Goal: Transaction & Acquisition: Purchase product/service

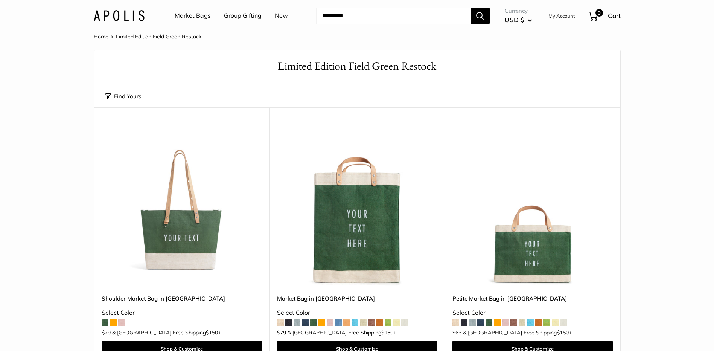
click at [0, 0] on img at bounding box center [0, 0] width 0 height 0
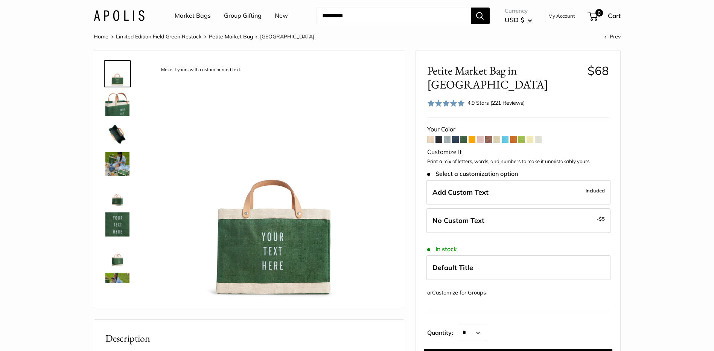
click at [121, 259] on img at bounding box center [117, 254] width 24 height 24
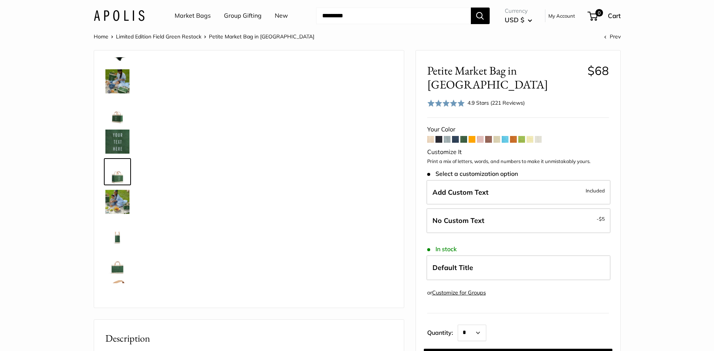
scroll to position [84, 0]
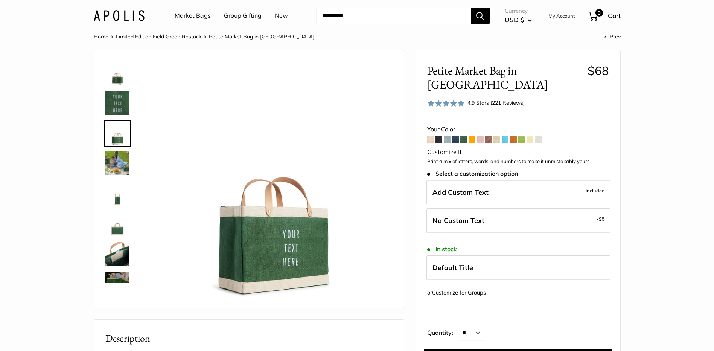
click at [124, 231] on img at bounding box center [117, 224] width 24 height 24
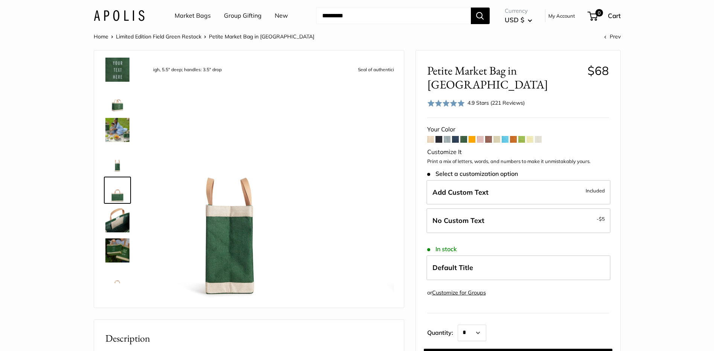
scroll to position [169, 0]
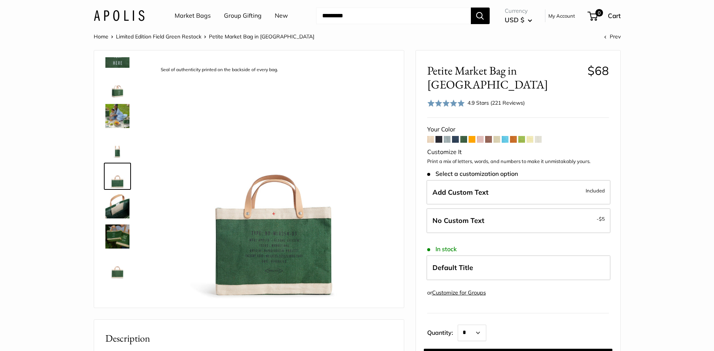
click at [120, 207] on img at bounding box center [117, 206] width 24 height 24
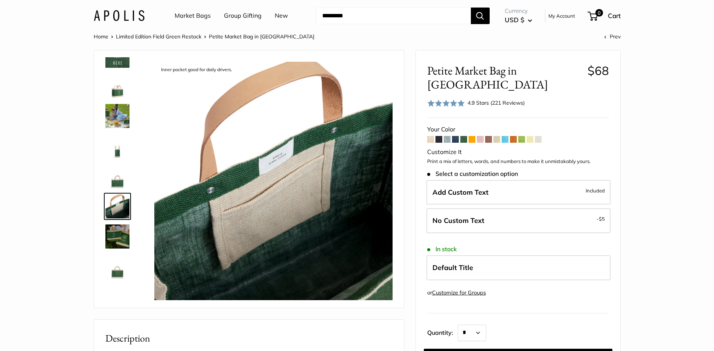
click at [121, 242] on img at bounding box center [117, 236] width 24 height 24
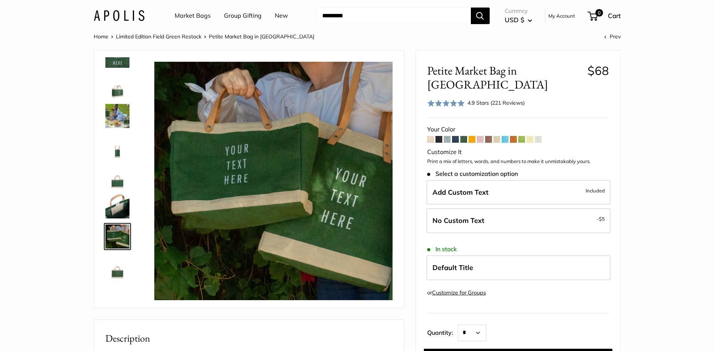
click at [119, 267] on img at bounding box center [117, 267] width 24 height 24
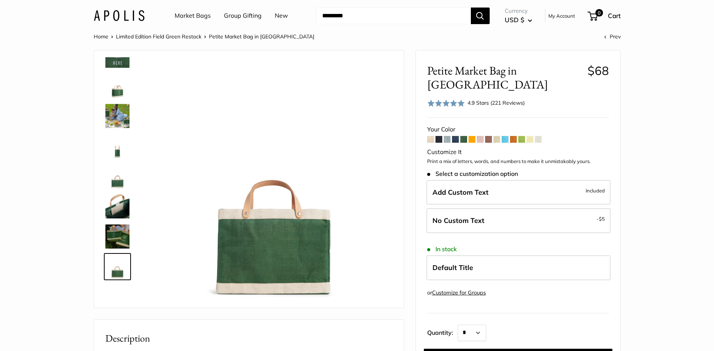
click at [120, 119] on img at bounding box center [117, 116] width 24 height 24
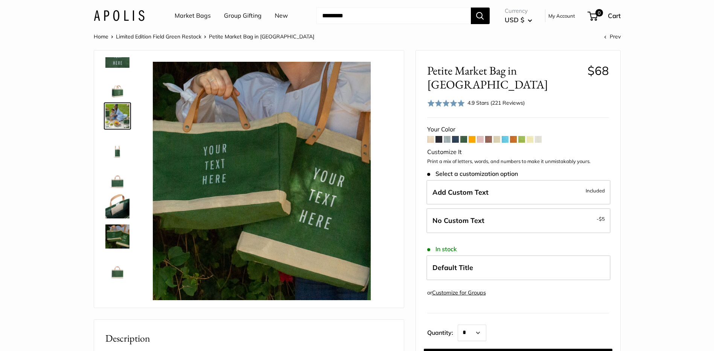
scroll to position [114, 0]
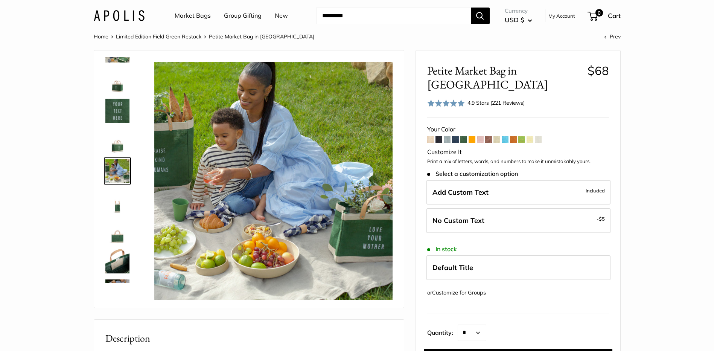
click at [117, 84] on img at bounding box center [117, 81] width 24 height 24
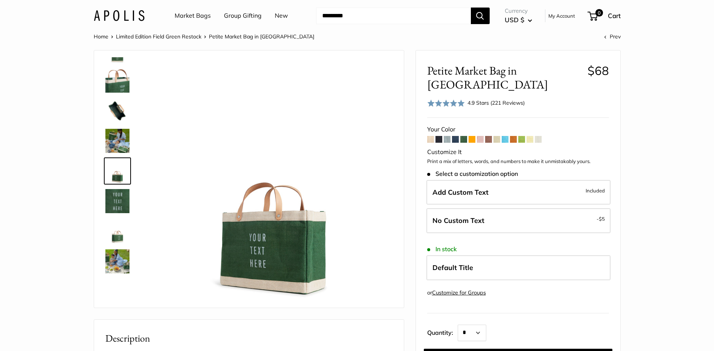
scroll to position [0, 0]
